Goal: Transaction & Acquisition: Purchase product/service

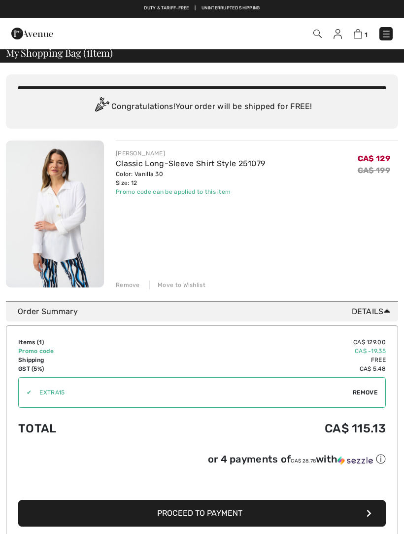
scroll to position [6, 0]
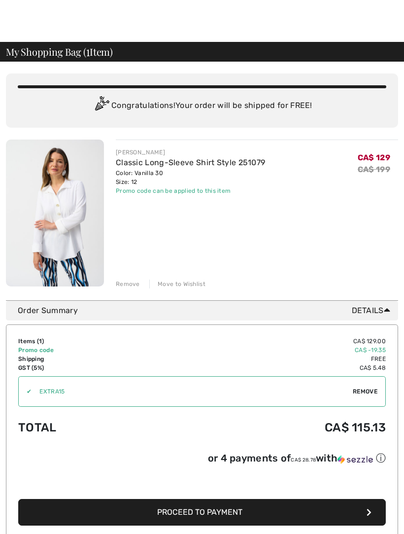
click at [213, 163] on link "Classic Long-Sleeve Shirt Style 251079" at bounding box center [190, 162] width 149 height 9
click at [70, 218] on img at bounding box center [55, 213] width 98 height 147
click at [204, 163] on link "Classic Long-Sleeve Shirt Style 251079" at bounding box center [190, 162] width 149 height 9
click at [69, 215] on img at bounding box center [55, 213] width 98 height 147
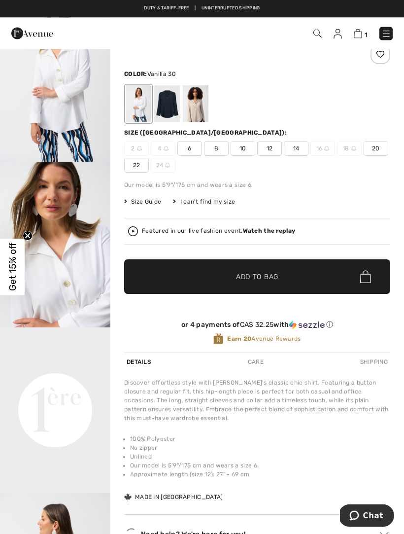
scroll to position [69, 0]
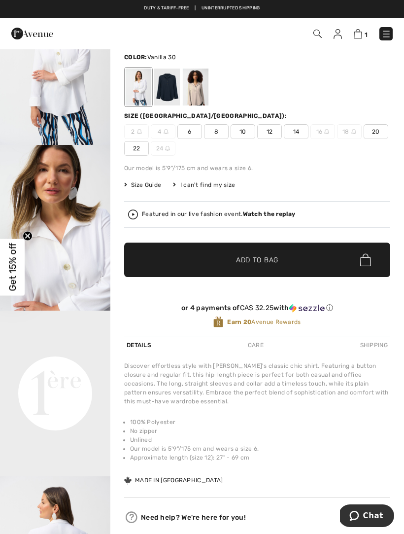
click at [231, 215] on div "Featured in our live fashion event. Watch the replay" at bounding box center [218, 214] width 153 height 6
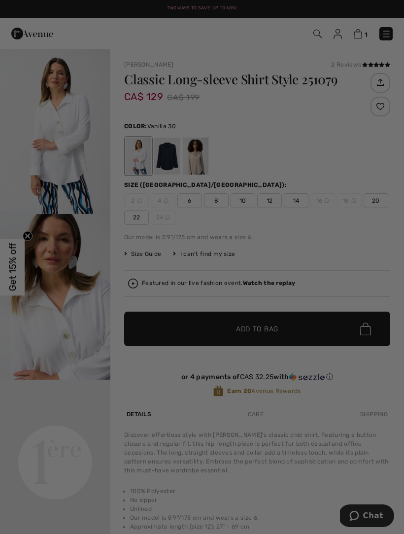
scroll to position [0, 0]
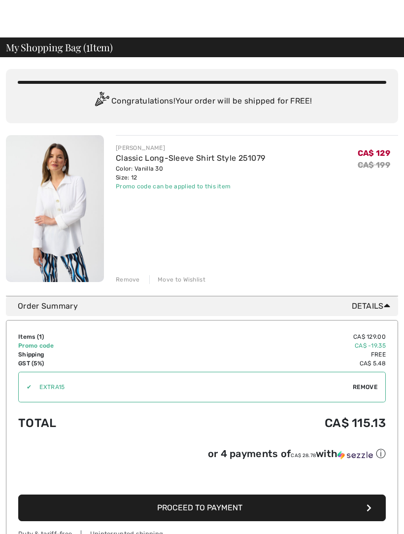
scroll to position [11, 0]
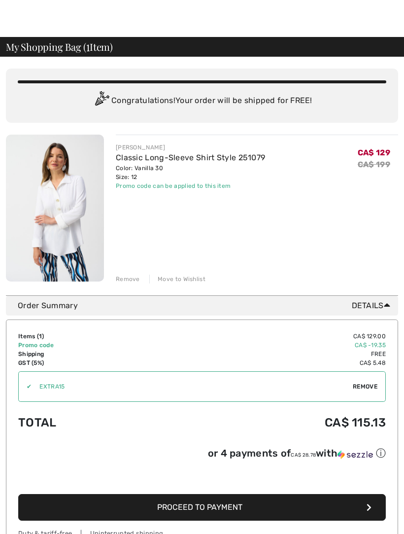
click at [51, 196] on img at bounding box center [55, 208] width 98 height 147
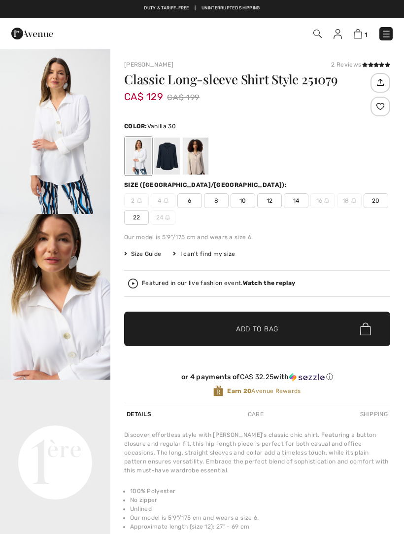
checkbox input "true"
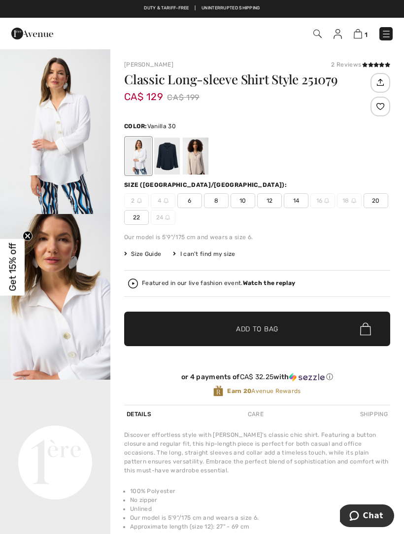
click at [129, 287] on img at bounding box center [133, 284] width 10 height 10
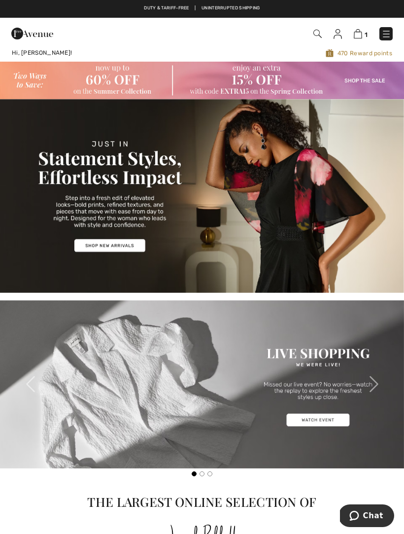
click at [356, 30] on img at bounding box center [358, 33] width 8 height 9
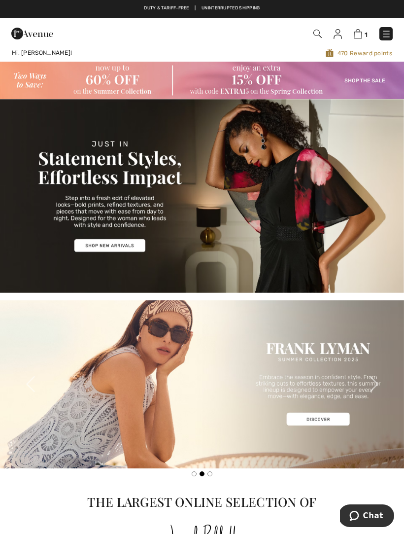
click at [359, 37] on img at bounding box center [358, 33] width 8 height 9
click at [362, 34] on img at bounding box center [358, 33] width 8 height 9
click at [363, 36] on img at bounding box center [358, 33] width 8 height 9
click at [357, 34] on img at bounding box center [358, 33] width 8 height 9
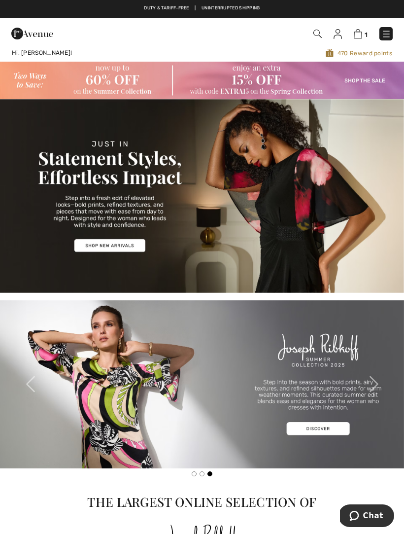
click at [361, 35] on img at bounding box center [358, 33] width 8 height 9
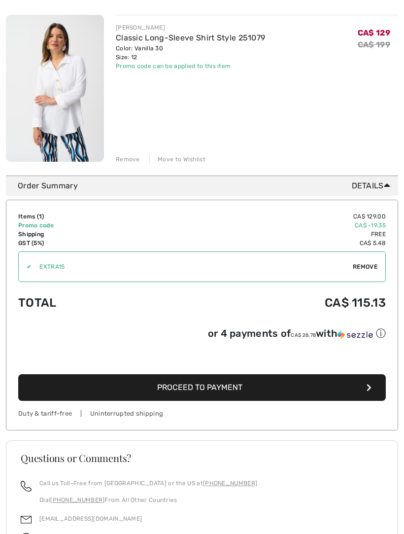
scroll to position [131, 0]
click at [236, 392] on span "Proceed to Payment" at bounding box center [199, 387] width 85 height 9
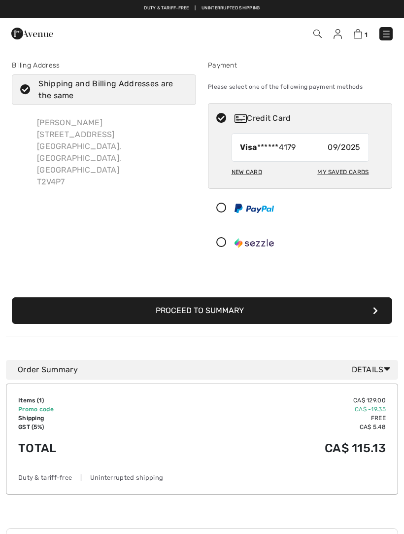
click at [257, 173] on div "New Card" at bounding box center [247, 172] width 31 height 17
radio input "true"
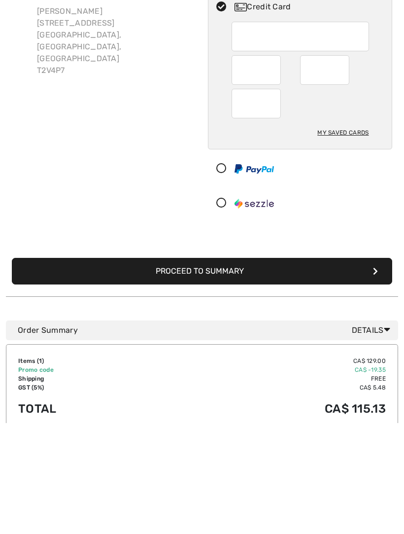
click at [232, 369] on button "Proceed to Summary" at bounding box center [202, 382] width 381 height 27
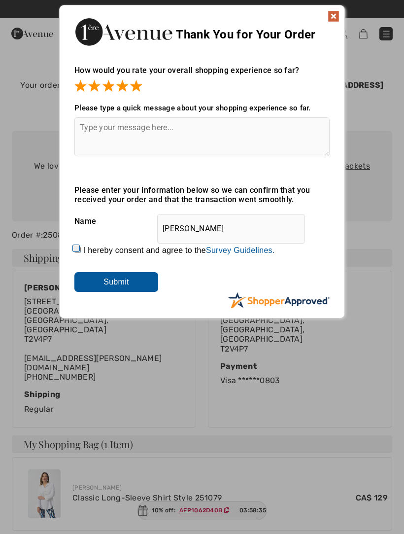
click at [100, 131] on textarea at bounding box center [202, 136] width 256 height 39
type textarea "Appreciate timely response re: sizing"
click at [133, 282] on input "Submit" at bounding box center [116, 282] width 84 height 20
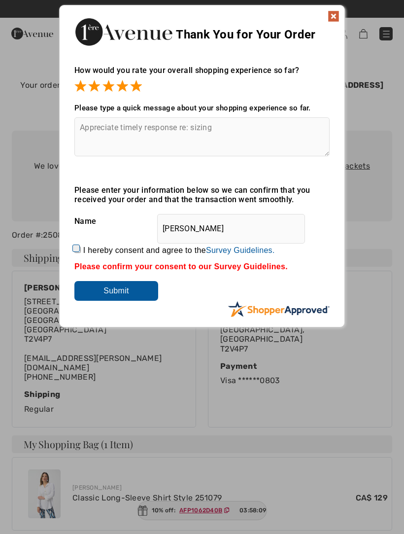
click at [87, 248] on label "I hereby consent and agree to the By submitting a review, you grant permission …" at bounding box center [179, 250] width 192 height 9
click at [81, 248] on input "I hereby consent and agree to the By submitting a review, you grant permission …" at bounding box center [77, 250] width 6 height 6
checkbox input "true"
click at [134, 291] on input "Submit" at bounding box center [116, 291] width 84 height 20
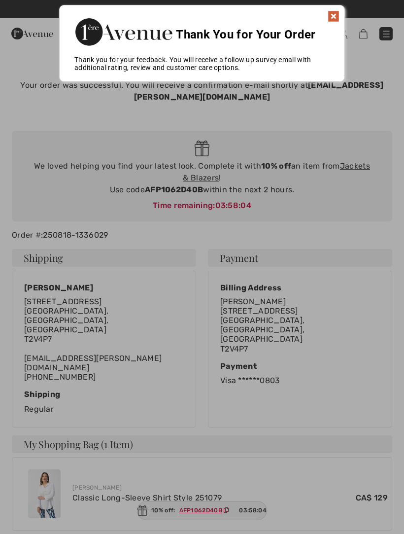
click at [335, 17] on img at bounding box center [334, 16] width 12 height 12
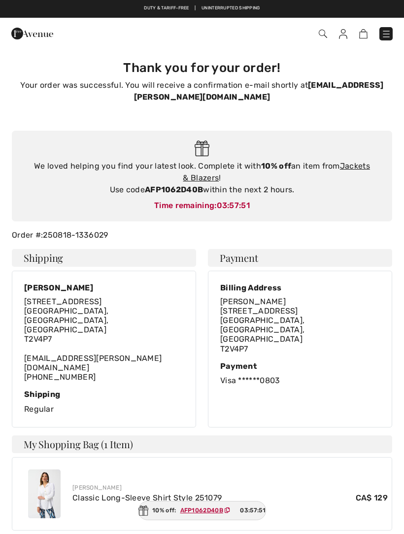
click at [388, 31] on img at bounding box center [387, 34] width 10 height 10
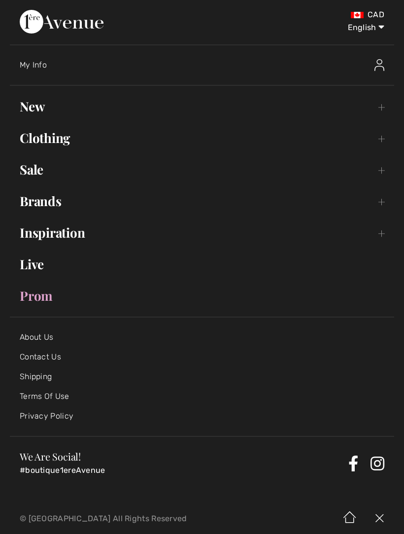
click at [381, 141] on link "Clothing Toggle submenu" at bounding box center [202, 138] width 385 height 22
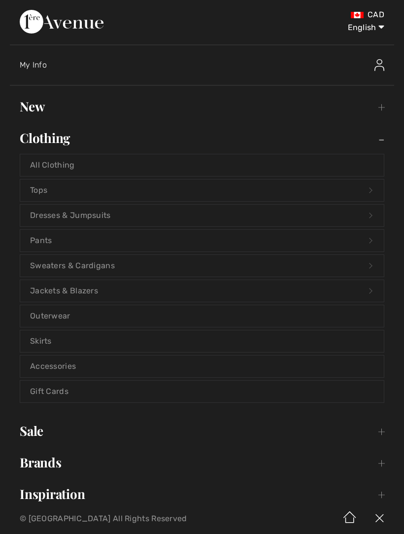
click at [381, 109] on link "New Toggle submenu" at bounding box center [202, 107] width 385 height 22
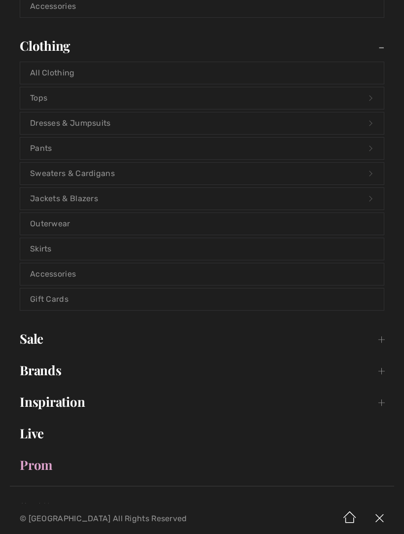
scroll to position [329, 0]
click at [33, 342] on link "Sale Toggle submenu" at bounding box center [202, 339] width 385 height 22
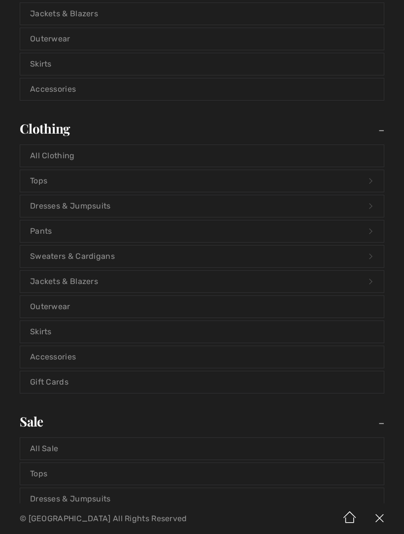
scroll to position [248, 0]
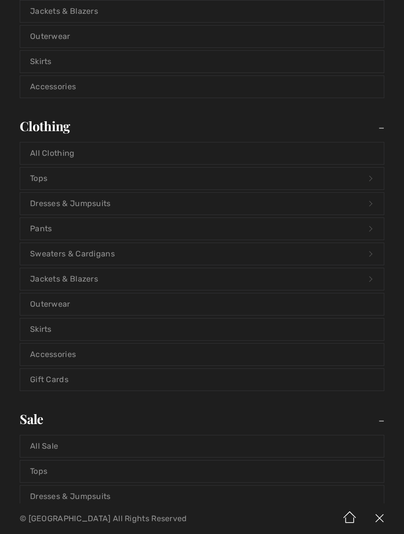
click at [63, 356] on link "Accessories" at bounding box center [202, 355] width 364 height 22
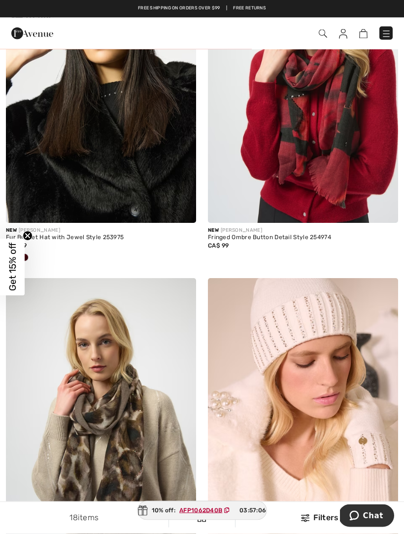
scroll to position [871, 0]
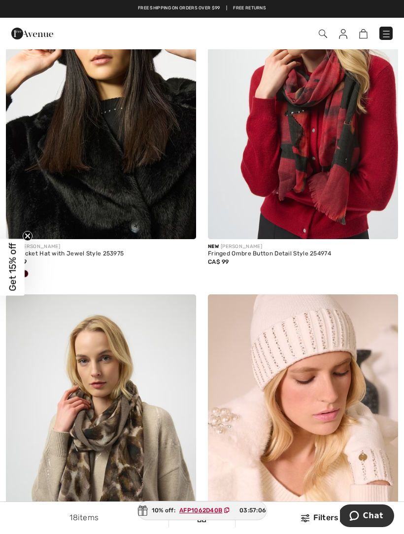
click at [388, 30] on img at bounding box center [387, 34] width 10 height 10
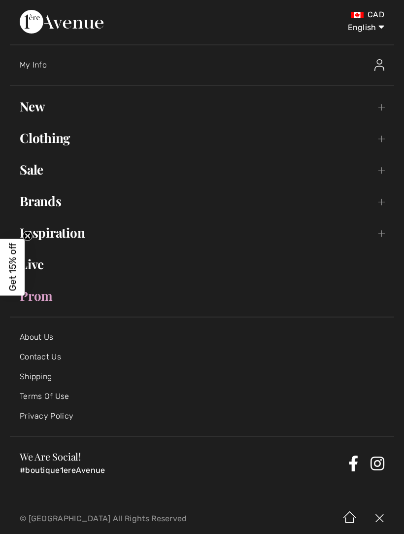
click at [43, 172] on link "Sale Toggle submenu" at bounding box center [202, 170] width 385 height 22
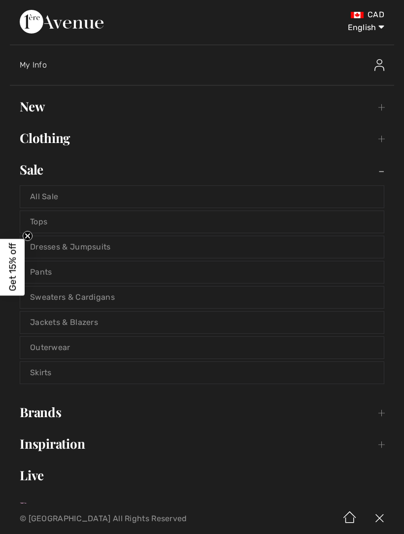
click at [43, 271] on link "Pants" at bounding box center [202, 272] width 364 height 22
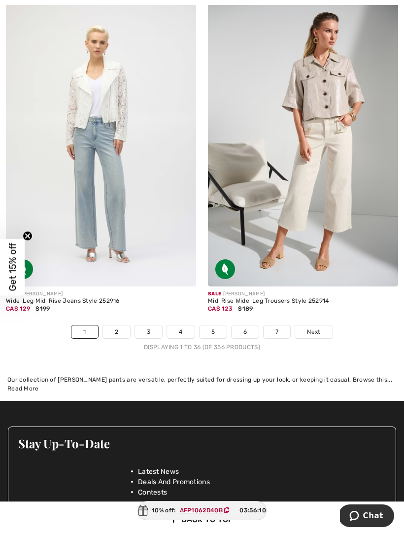
scroll to position [6006, 0]
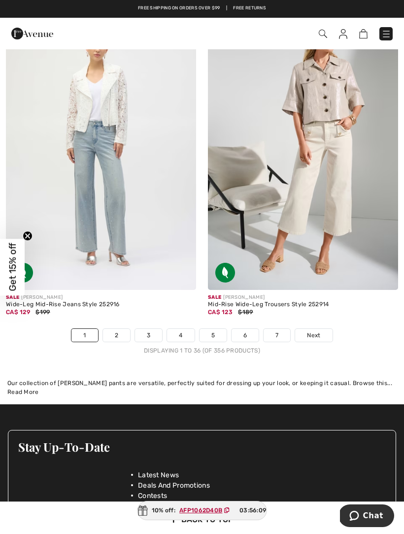
click at [318, 331] on span "Next" at bounding box center [313, 335] width 13 height 9
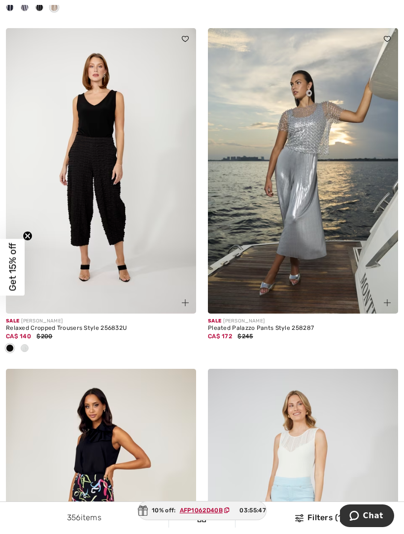
scroll to position [2850, 0]
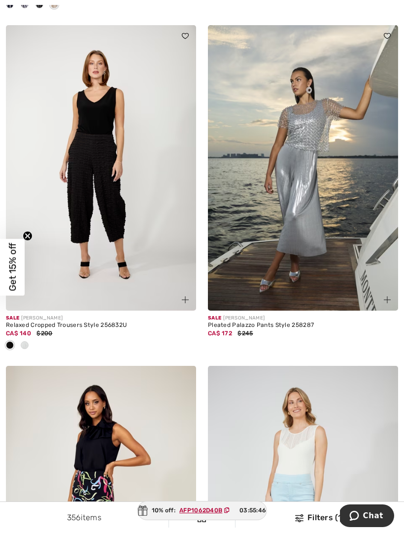
click at [26, 344] on span at bounding box center [25, 345] width 8 height 8
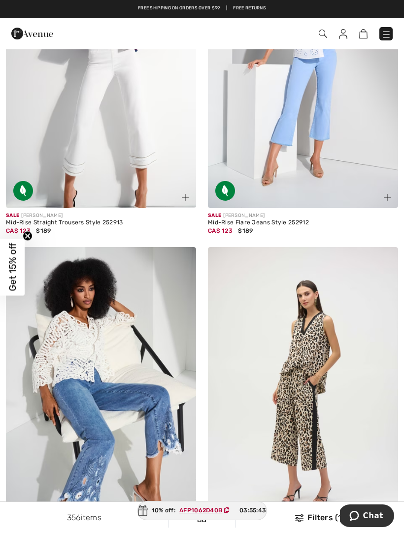
scroll to position [0, 0]
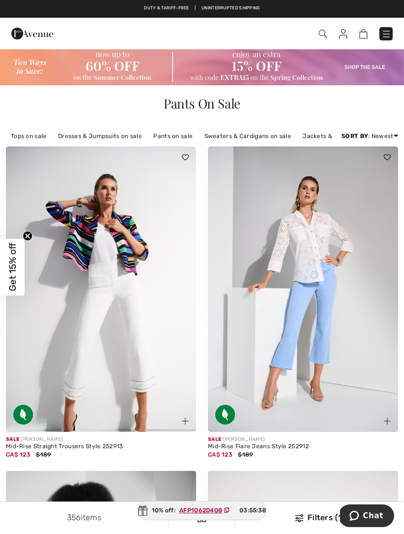
click at [247, 75] on img at bounding box center [202, 66] width 404 height 37
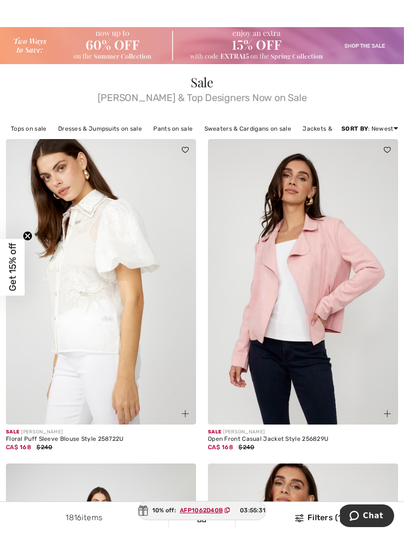
scroll to position [23, 0]
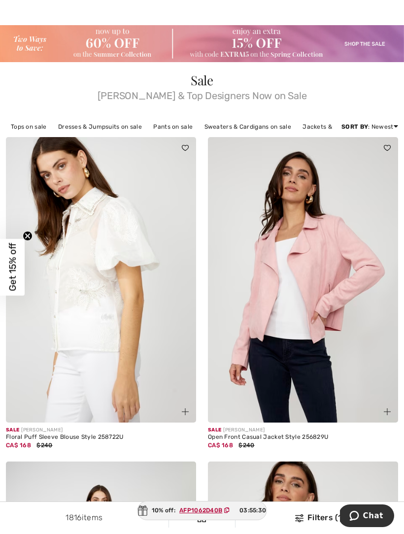
click at [107, 126] on link "Dresses & Jumpsuits on sale" at bounding box center [100, 126] width 94 height 13
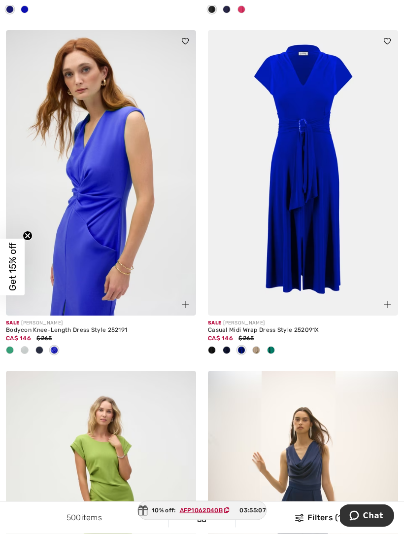
scroll to position [1464, 0]
click at [257, 349] on span at bounding box center [257, 350] width 8 height 8
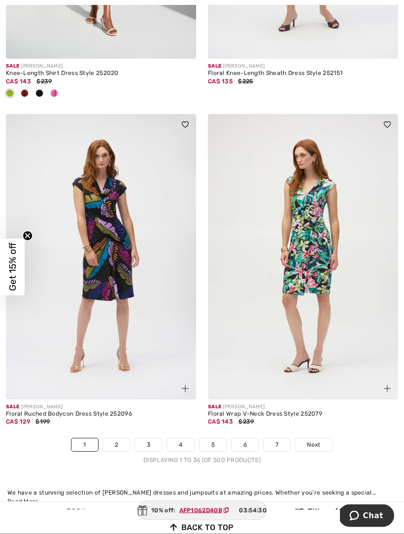
scroll to position [5976, 0]
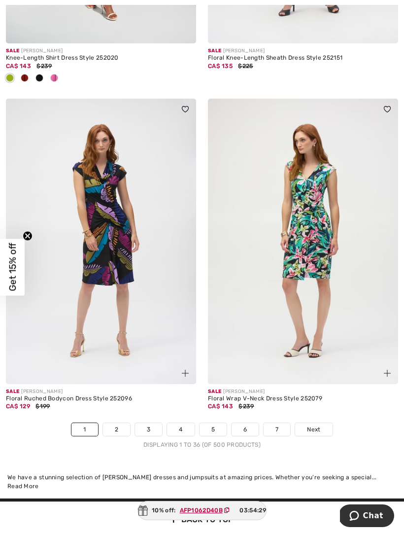
click at [324, 423] on link "Next" at bounding box center [313, 429] width 37 height 13
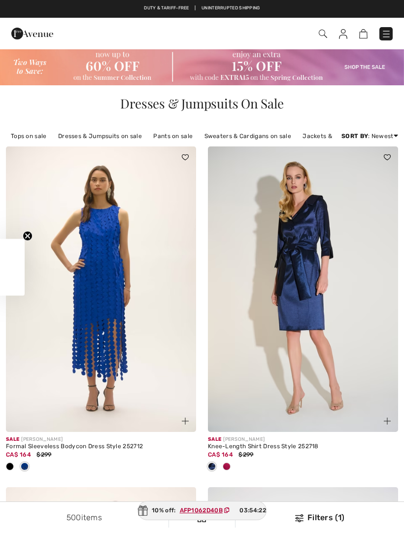
checkbox input "true"
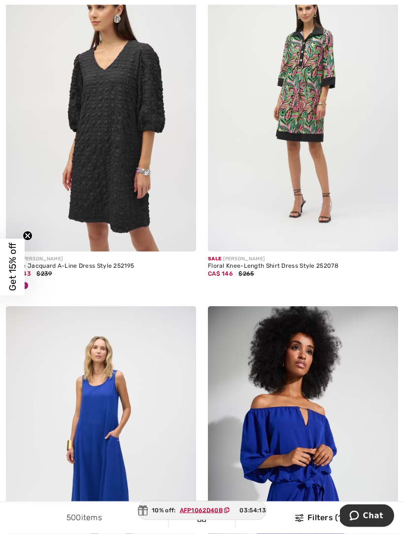
scroll to position [1171, 0]
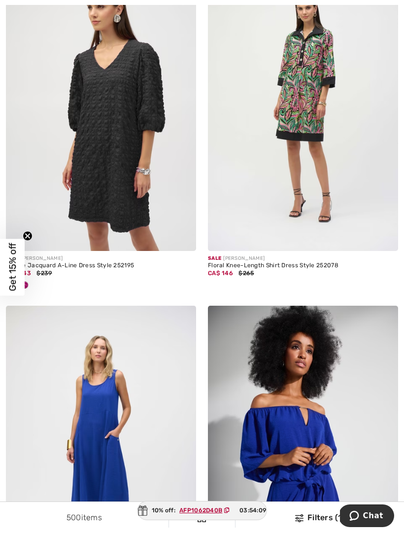
click at [312, 136] on img at bounding box center [303, 108] width 190 height 286
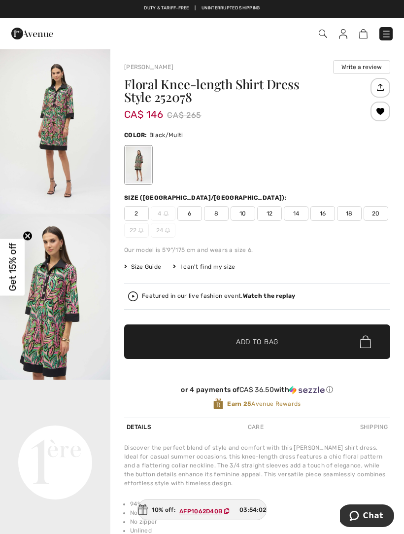
click at [220, 213] on span "8" at bounding box center [216, 213] width 25 height 15
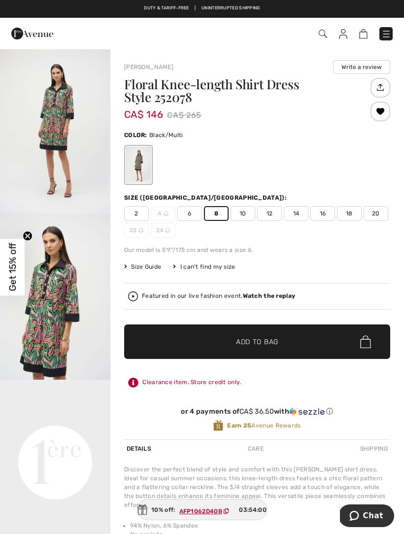
click at [271, 349] on span "✔ Added to Bag Add to Bag" at bounding box center [257, 342] width 266 height 35
click at [358, 35] on img at bounding box center [358, 33] width 8 height 9
click at [359, 35] on img at bounding box center [358, 33] width 8 height 9
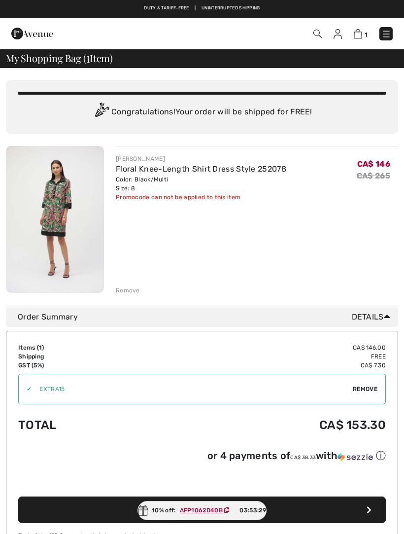
click at [224, 198] on div "Promocode can not be applied to this item" at bounding box center [201, 197] width 171 height 9
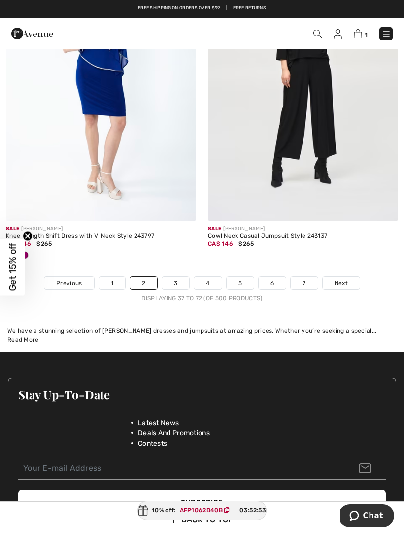
scroll to position [5991, 0]
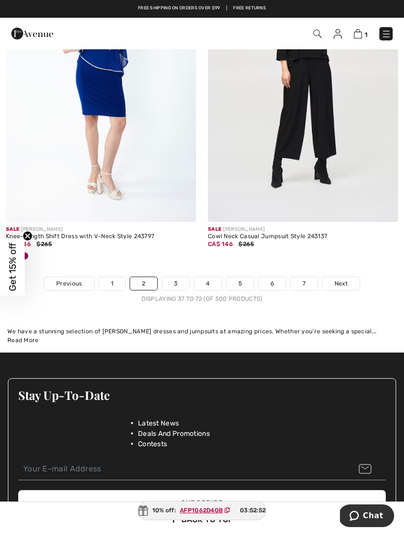
click at [347, 279] on span "Next" at bounding box center [341, 283] width 13 height 9
click at [344, 279] on span "Next" at bounding box center [341, 283] width 13 height 9
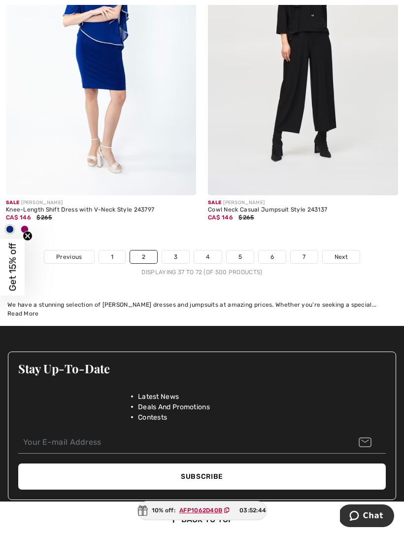
click at [15, 271] on span "Get 15% off" at bounding box center [12, 267] width 11 height 48
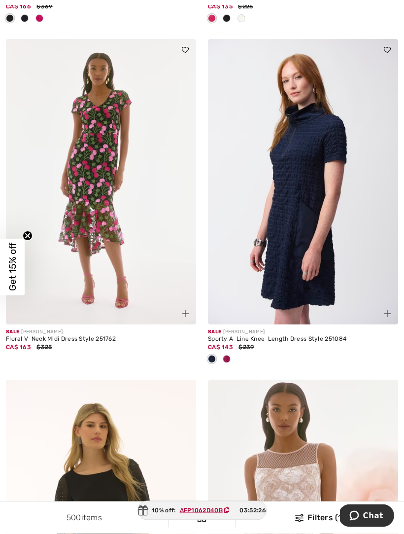
scroll to position [2869, 0]
click at [223, 358] on span at bounding box center [227, 359] width 8 height 8
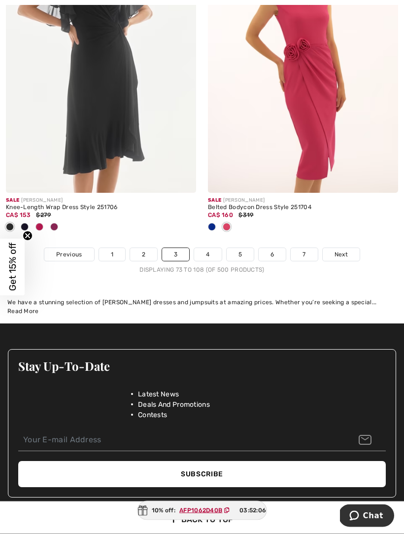
scroll to position [6216, 0]
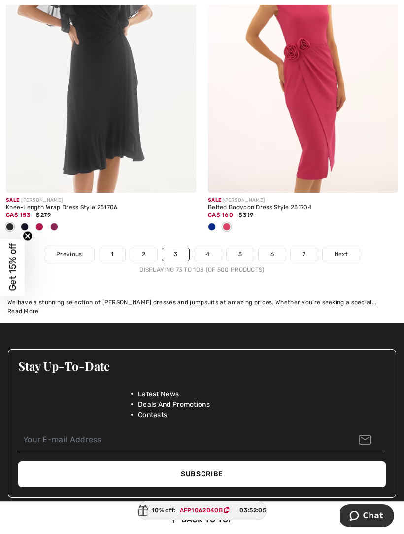
click at [349, 249] on link "Next" at bounding box center [341, 254] width 37 height 13
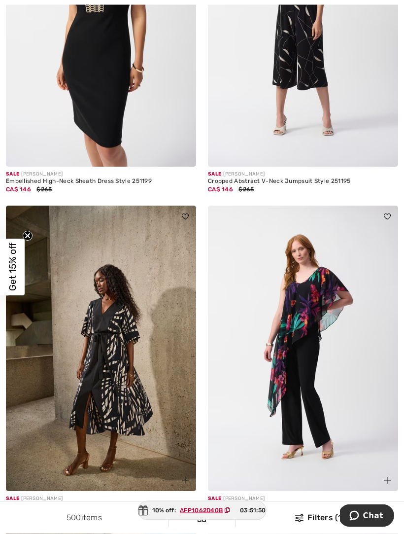
scroll to position [2962, 0]
click at [104, 396] on img at bounding box center [101, 349] width 190 height 286
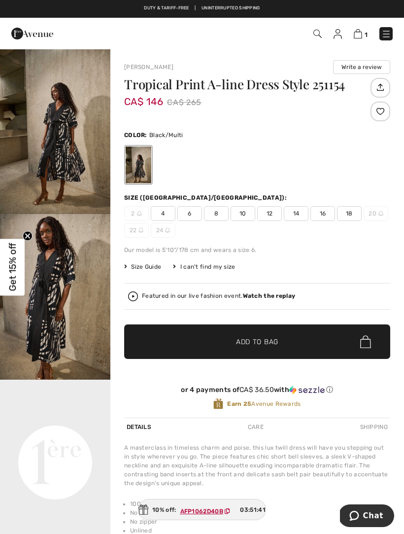
click at [242, 216] on span "10" at bounding box center [243, 213] width 25 height 15
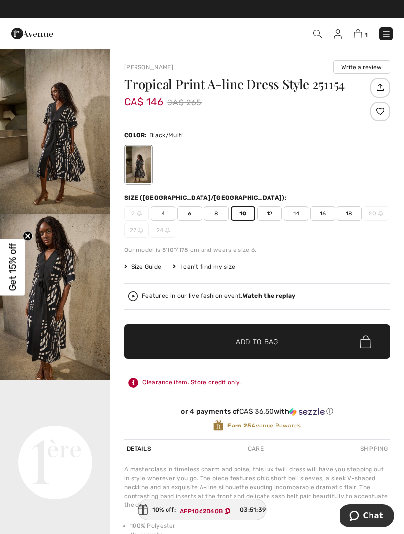
click at [279, 345] on span "Add to Bag" at bounding box center [257, 342] width 42 height 10
click at [361, 35] on img at bounding box center [357, 33] width 8 height 9
click at [357, 38] on img at bounding box center [357, 33] width 8 height 9
click at [361, 37] on img at bounding box center [357, 33] width 8 height 9
click at [362, 35] on img at bounding box center [357, 33] width 8 height 9
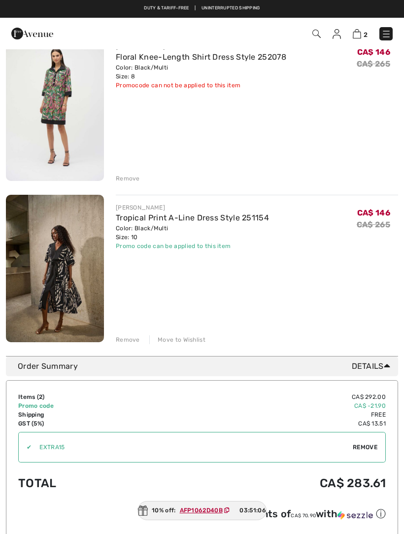
scroll to position [111, 0]
click at [210, 223] on link "Tropical Print A-Line Dress Style 251154" at bounding box center [192, 218] width 153 height 9
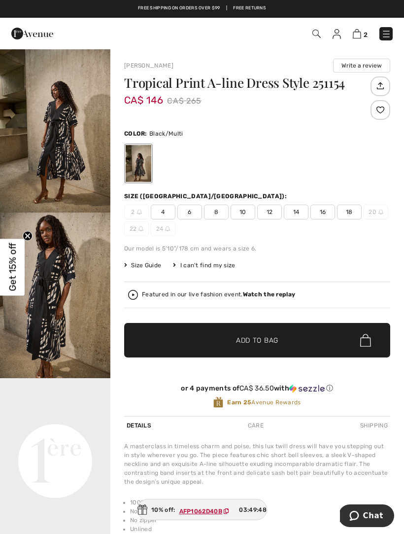
scroll to position [1, 0]
